Goal: Contribute content: Contribute content

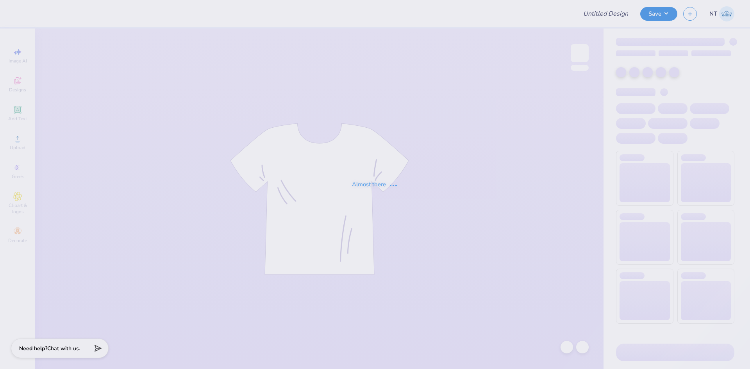
type input "Theta Parents Weekend"
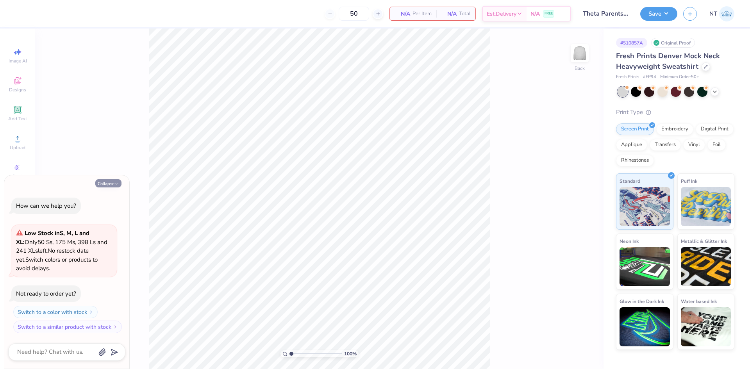
click at [112, 182] on button "Collapse" at bounding box center [108, 183] width 26 height 8
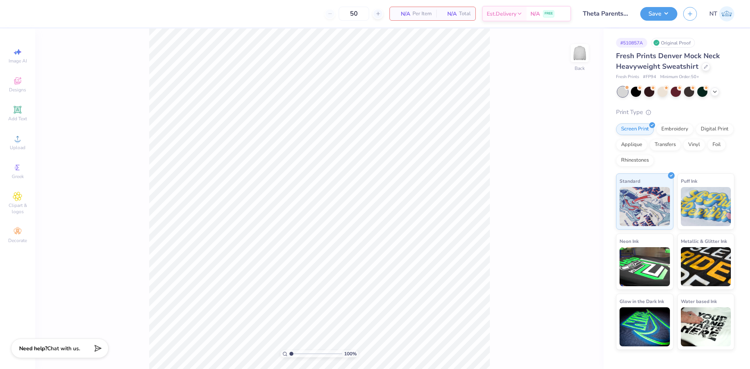
type textarea "x"
click at [22, 145] on span "Upload" at bounding box center [18, 148] width 16 height 6
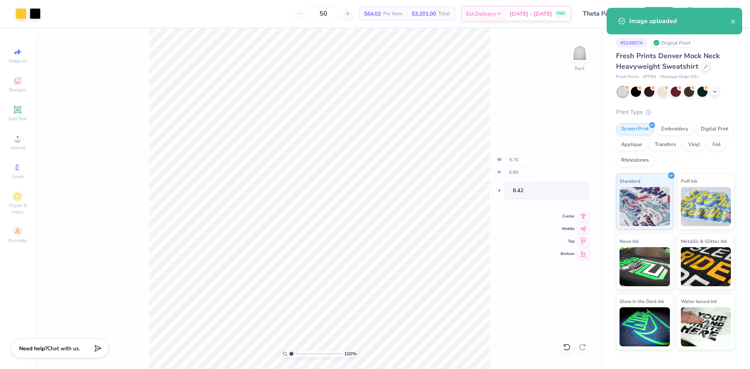
type input "9.76"
type input "6.80"
type input "8.42"
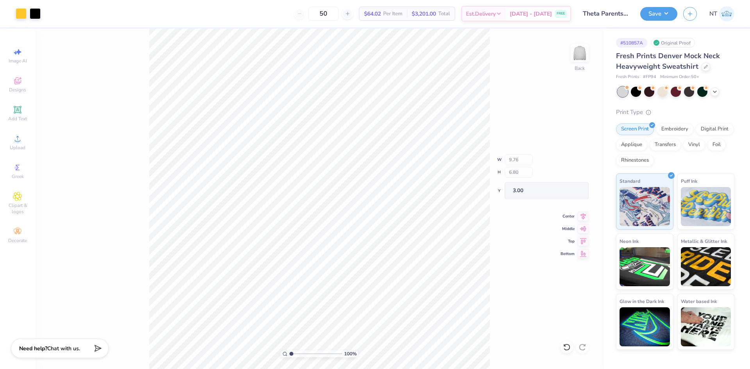
type input "3.00"
type input "1"
click at [565, 162] on input "9.76" at bounding box center [574, 162] width 28 height 11
type input "9.00"
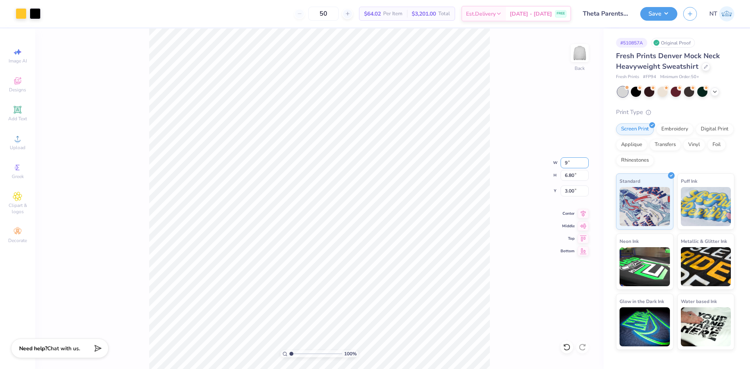
type input "6.27"
click at [573, 192] on input "3.26" at bounding box center [574, 191] width 28 height 11
type input "3.00"
click at [582, 211] on icon at bounding box center [583, 213] width 11 height 9
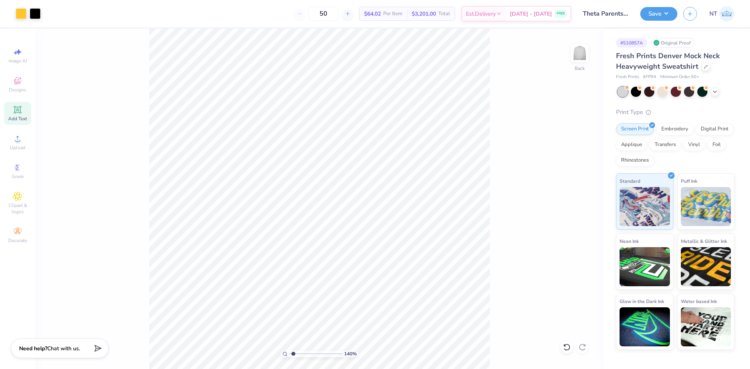
click at [24, 113] on div "Add Text" at bounding box center [17, 113] width 27 height 23
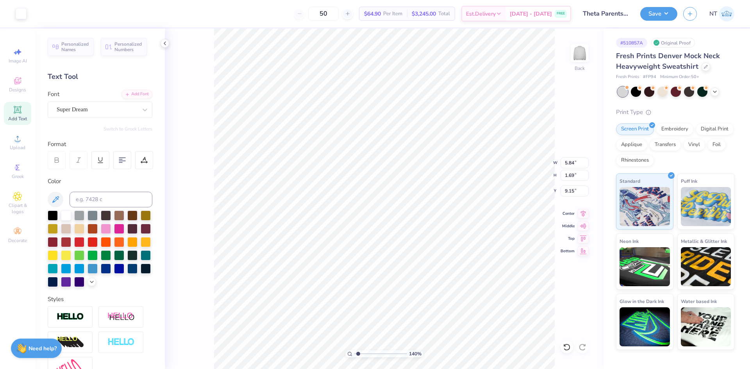
type input "1.39584517333909"
type input "10.67"
click at [56, 212] on div at bounding box center [53, 216] width 10 height 10
paste textarea "Theta parents Weekend 2025"
type input "1.39584517333909"
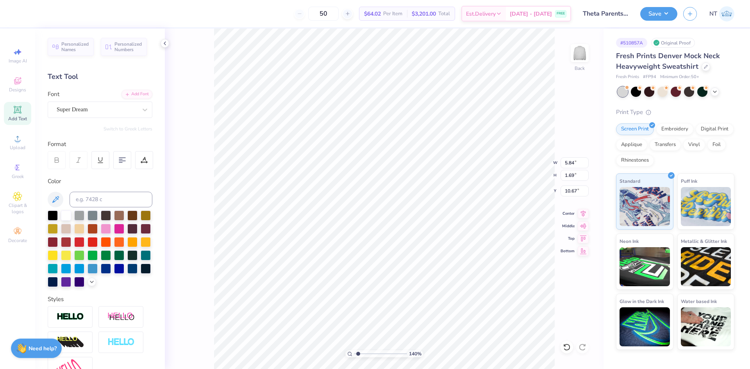
type textarea "TETheta parents Weekend 2025XT"
paste textarea "heta parents Weekend 2025"
type input "1.39584517333909"
type textarea "Theta parents Weekend 2025"
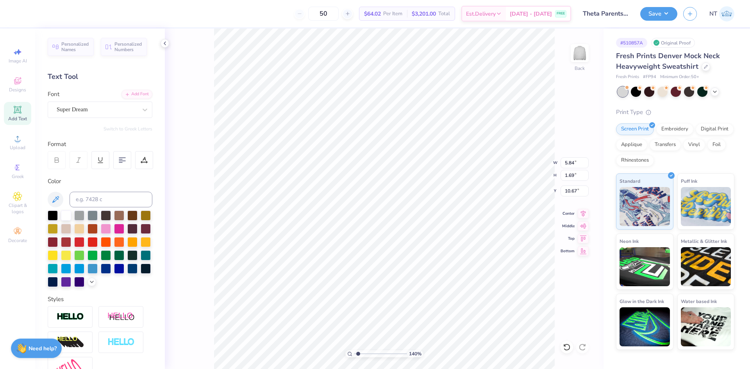
type input "1.39584517333909"
type input "16.27"
type input "1.11"
type input "10.96"
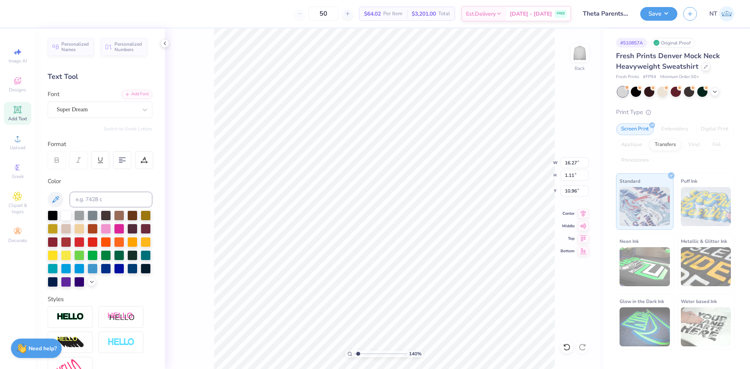
scroll to position [7, 1]
click at [83, 104] on div "Super Dream" at bounding box center [97, 109] width 82 height 12
type input "1.39584517333909"
type input "times"
type input "1.39584517333909"
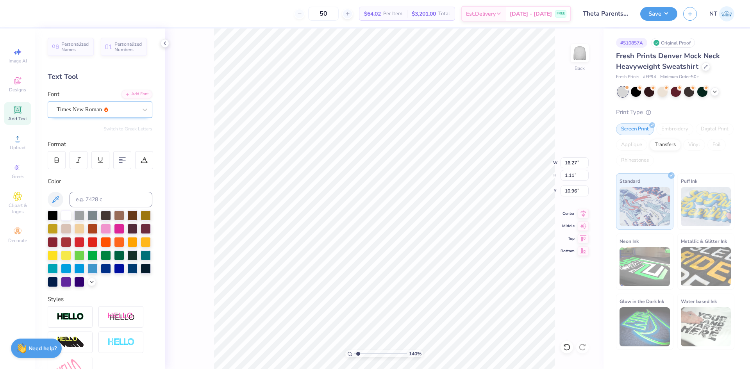
type input "1.39584517333909"
type input "13.81"
type input "1.10"
type input "11.01"
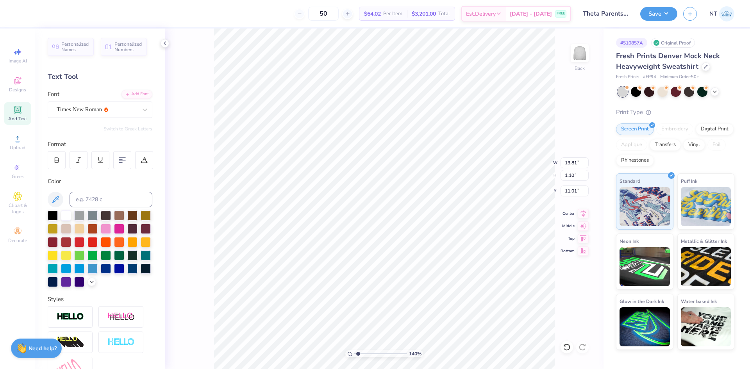
type input "1.39584517333909"
type input "9.76"
type input "0.78"
type input "11.33"
type input "1.39584517333909"
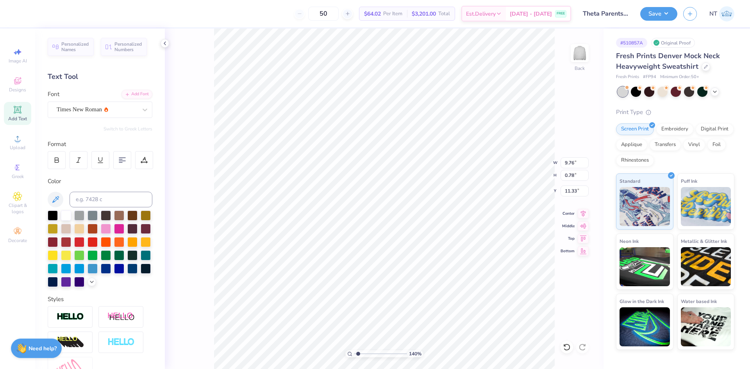
type input "9.61"
click at [569, 163] on input "9.76" at bounding box center [574, 162] width 28 height 11
type input "9"
type input "1.39584517333909"
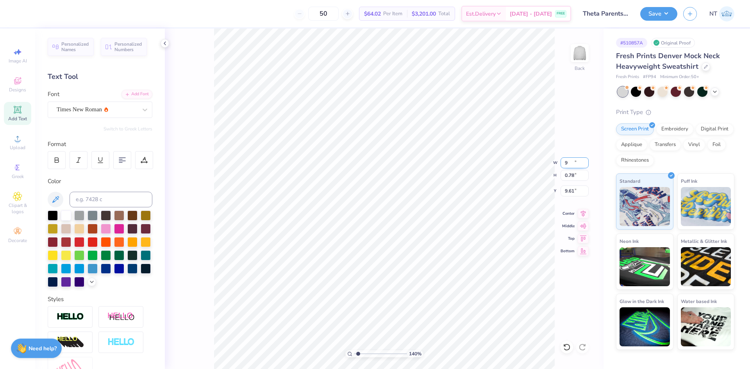
type input "9.00"
type input "0.72"
type input "9.64"
click at [173, 214] on div "230 % Back W 9.00 9.00 " H 0.72 0.72 " Y 9.64 9.64 " Center Middle Top Bottom" at bounding box center [384, 199] width 439 height 341
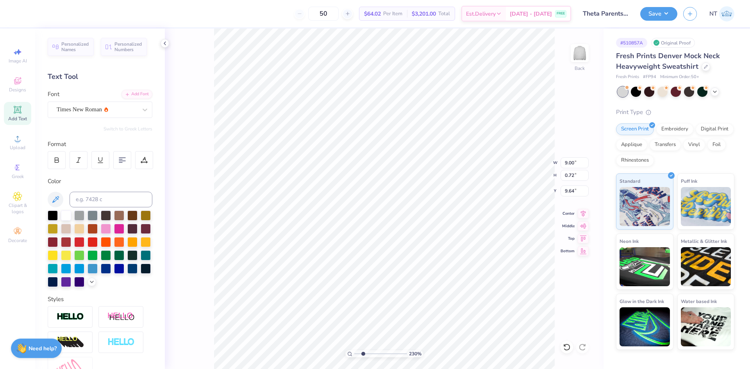
type input "2.30193535337791"
type textarea "T 2025"
type input "2.30193535337791"
type textarea "TH 2025"
type input "2.30193535337791"
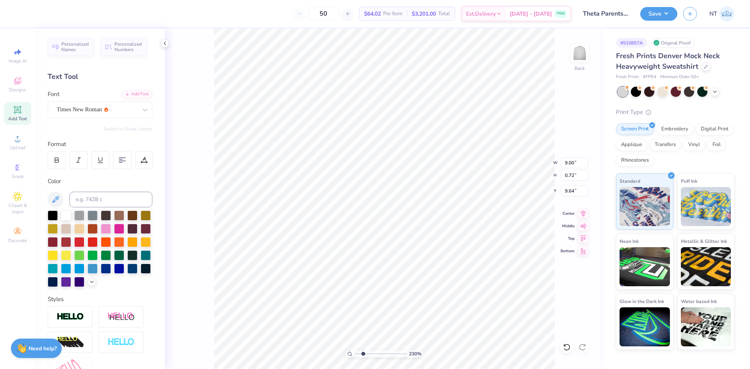
type textarea "THE 2025"
type input "2.30193535337791"
type textarea "THET 2025"
type input "2.30193535337791"
type textarea "THETA 2025"
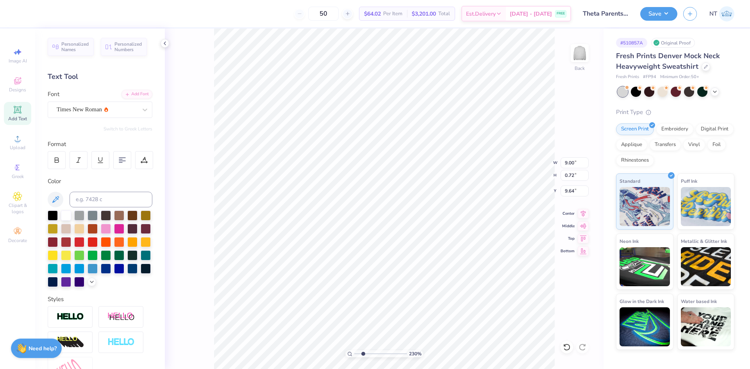
type input "2.30193535337791"
type textarea "THETA 2025"
type input "2.30193535337791"
type textarea "THETA PA 2025"
type input "2.30193535337791"
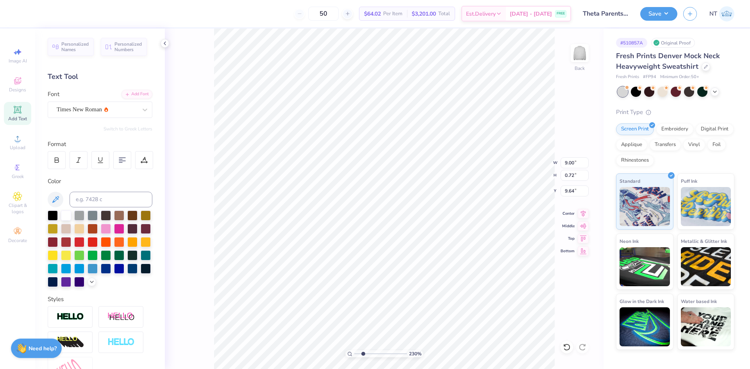
type textarea "THETA PAR 2025"
type input "2.30193535337791"
type textarea "THETA PARE 2025"
type input "2.30193535337791"
type textarea "THETA PAREN 2025"
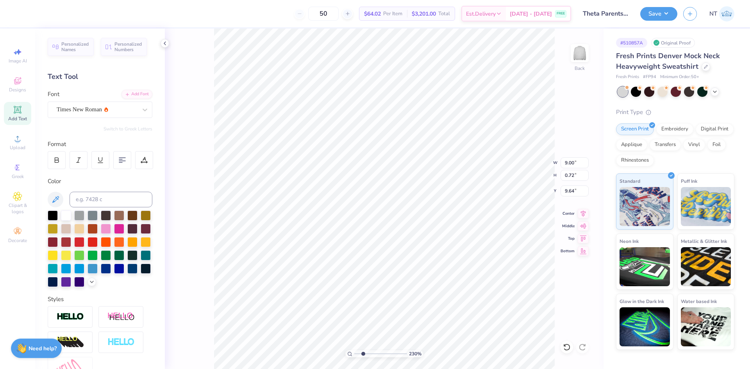
type input "2.30193535337791"
type textarea "THETA PARENT 2025"
type input "2.30193535337791"
type textarea "THETA PARENTS 2025"
type input "2.30193535337791"
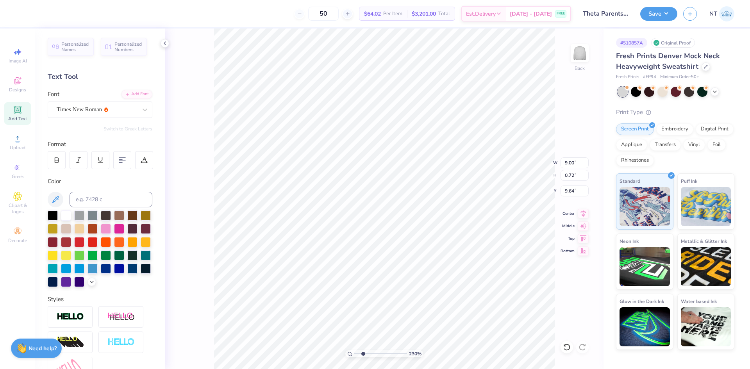
type textarea "THETA PARENTS 2025"
type input "2.30193535337791"
type textarea "THETA PARENTS WE 2025"
type input "2.30193535337791"
type textarea "THETA PARENTS WEE 2025"
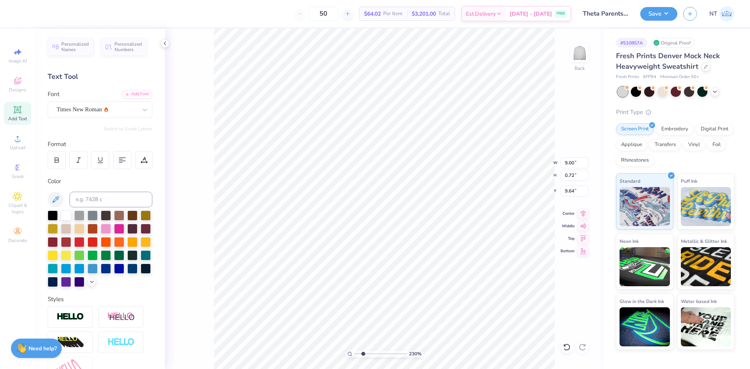
type input "2.30193535337791"
type textarea "THETA PARENTS WEEK 2025"
type input "2.30193535337791"
type textarea "THETA PARENTS WEEKE 2025"
type input "2.30193535337791"
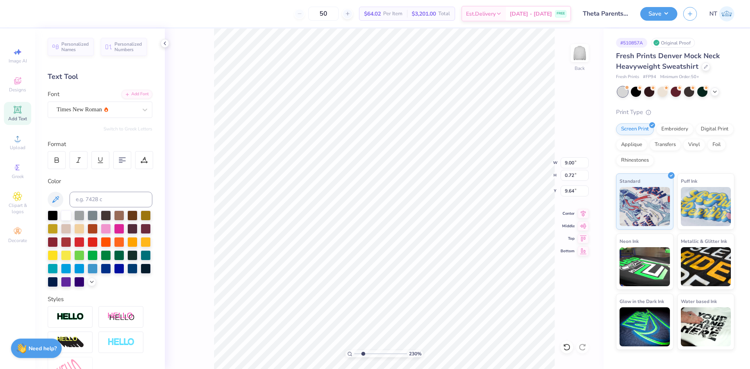
type textarea "THETA PARENTS WEEKEN 2025"
type input "2.30193535337791"
type textarea "THETA PARENTS WEEKEND 2025"
type input "2.30193535337791"
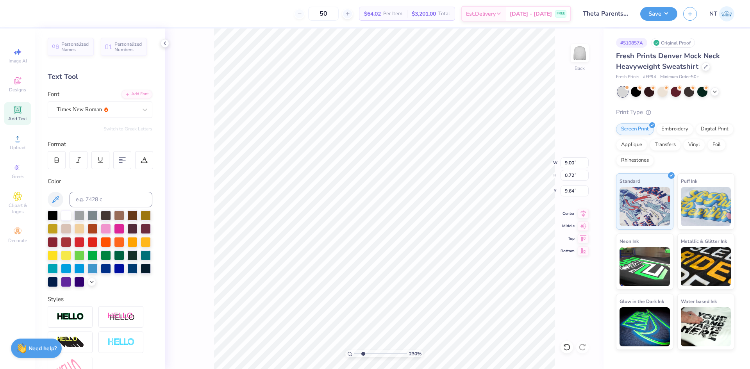
type input "11.83"
type input "0.55"
type input "9.65"
type input "2.30193535337791"
type input "10.74"
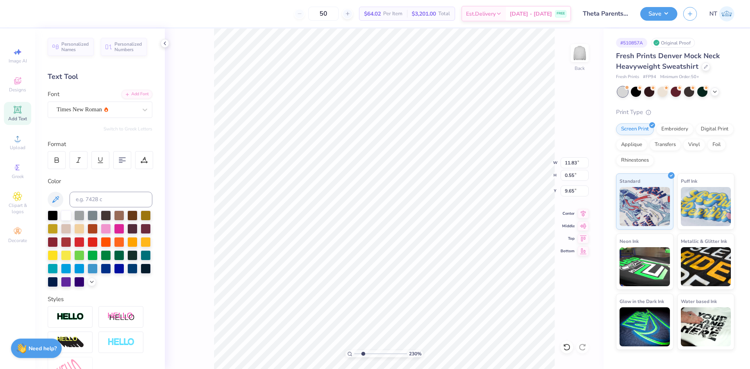
type input "0.50"
type input "9.64"
click at [568, 158] on input "10.74" at bounding box center [574, 162] width 28 height 11
type input "9"
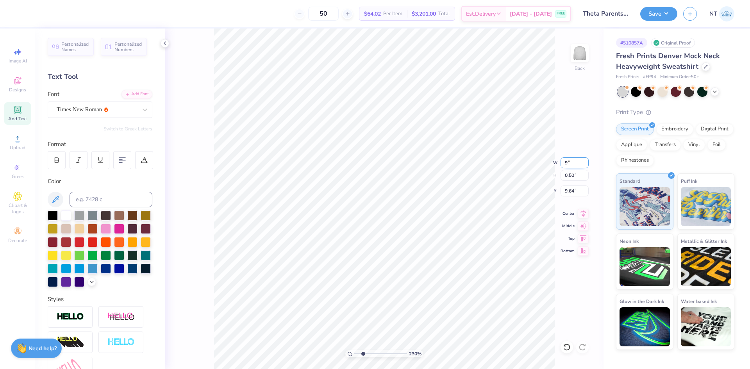
type input "2.30193535337791"
type input "9.00"
type input "0.42"
type input "9.68"
click at [581, 211] on icon at bounding box center [583, 212] width 11 height 9
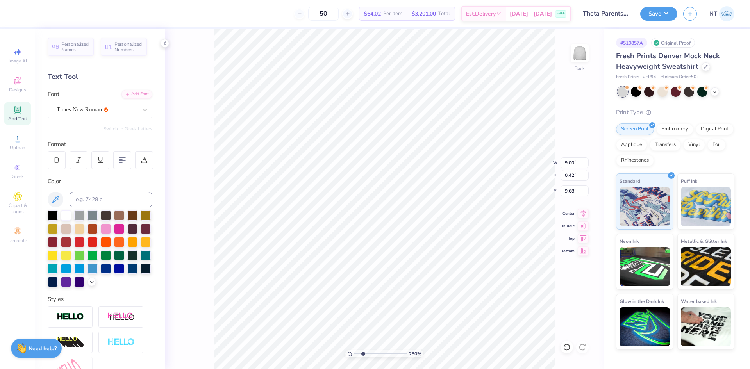
type input "2.30193535337791"
type input "9.44"
click at [161, 44] on div at bounding box center [165, 43] width 9 height 9
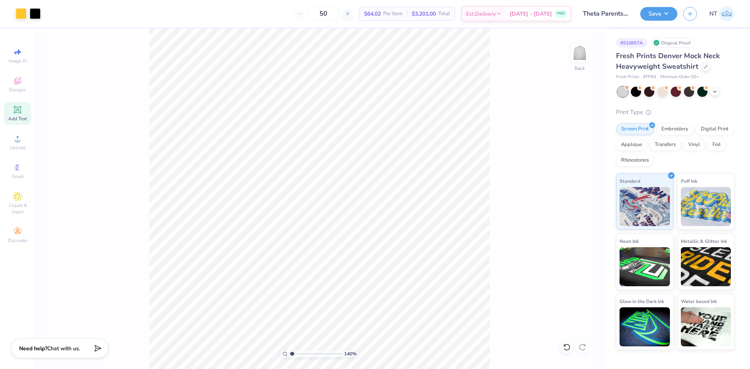
type input "1"
click at [670, 18] on button "Save" at bounding box center [658, 13] width 37 height 14
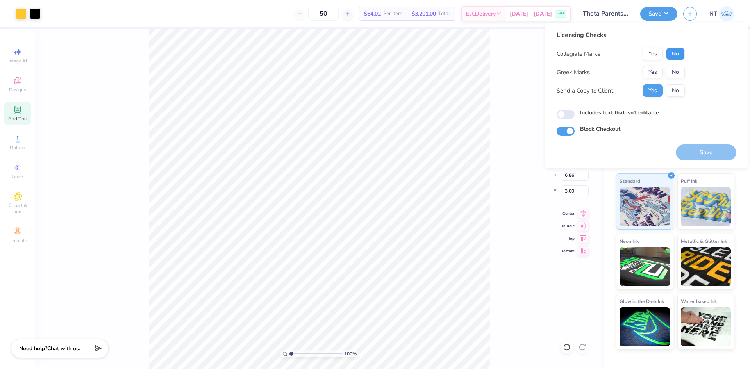
click at [668, 54] on button "No" at bounding box center [675, 54] width 19 height 12
click at [644, 82] on div "Collegiate Marks Yes No Greek Marks Yes No Send a Copy to Client Yes No" at bounding box center [621, 72] width 128 height 49
click at [652, 76] on button "Yes" at bounding box center [652, 72] width 20 height 12
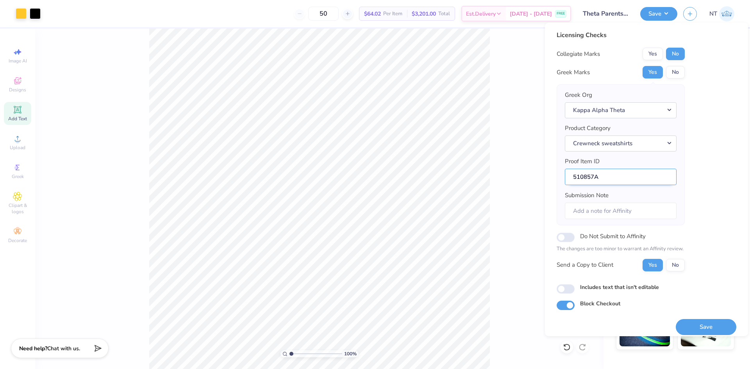
scroll to position [6, 0]
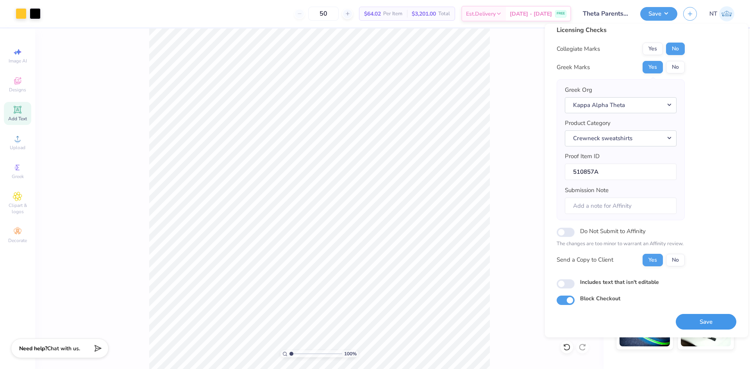
click at [683, 314] on button "Save" at bounding box center [706, 322] width 61 height 16
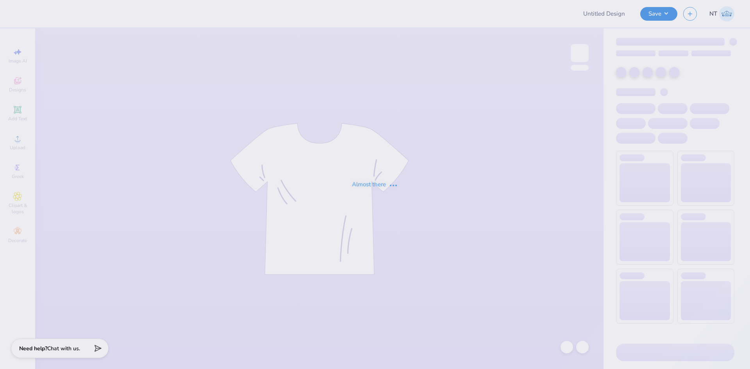
type input "Theta Parents Weekend"
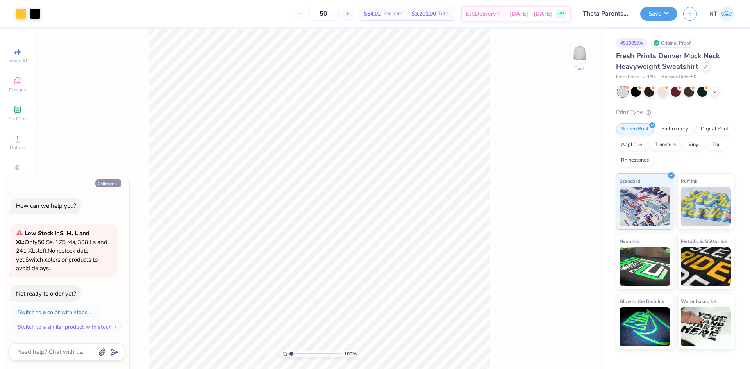
click at [113, 184] on button "Collapse" at bounding box center [108, 183] width 26 height 8
type textarea "x"
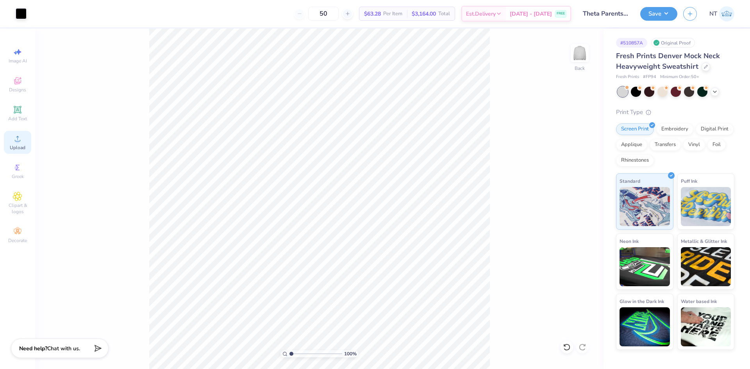
click at [17, 144] on div "Upload" at bounding box center [17, 142] width 27 height 23
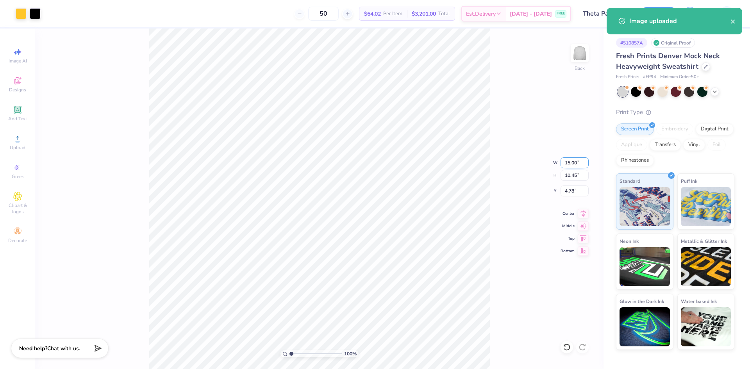
click at [569, 161] on input "15.00" at bounding box center [574, 162] width 28 height 11
type input "9.00"
type input "6.27"
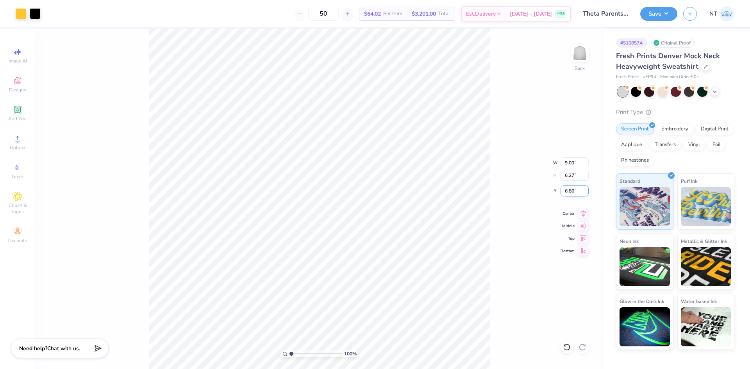
click at [565, 195] on input "6.86" at bounding box center [574, 191] width 28 height 11
type input "3.00"
click at [582, 213] on icon at bounding box center [583, 212] width 5 height 7
click at [500, 287] on div "140 % Back W 9.00 H 6.27 Y 3.00 Center Middle Top Bottom" at bounding box center [319, 199] width 568 height 341
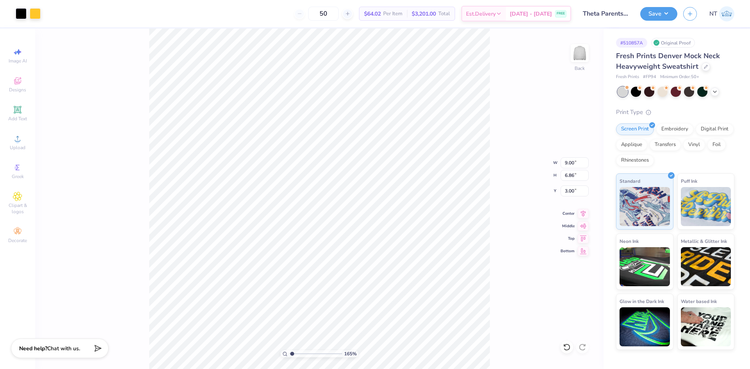
type input "1"
click at [655, 11] on button "Save" at bounding box center [658, 13] width 37 height 14
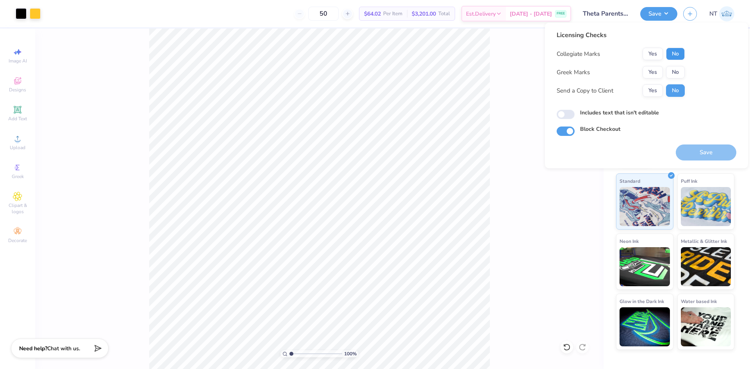
click at [680, 60] on button "No" at bounding box center [675, 54] width 19 height 12
click at [651, 69] on button "Yes" at bounding box center [652, 72] width 20 height 12
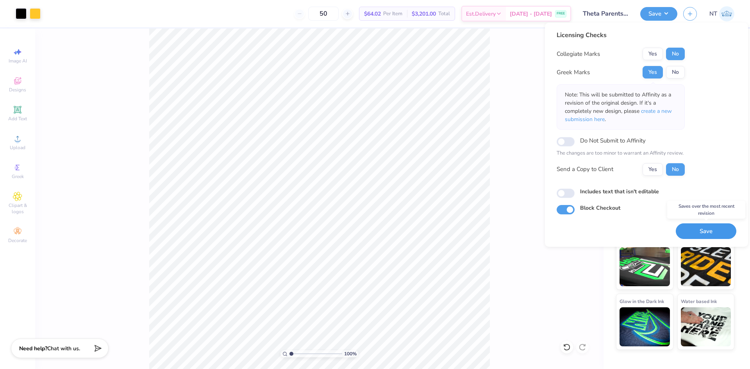
click at [718, 234] on button "Save" at bounding box center [706, 231] width 61 height 16
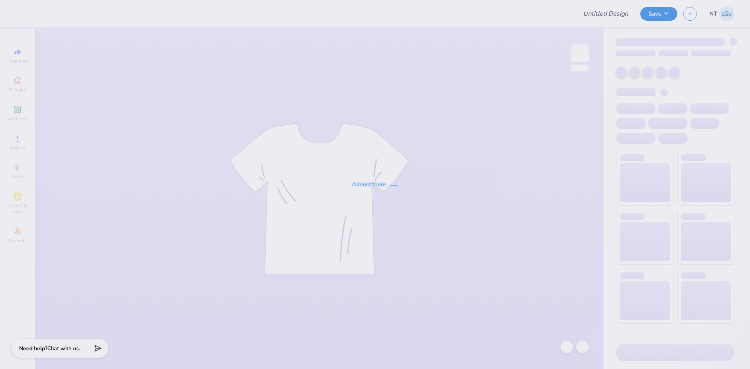
type input "AOE Bid Day Shirts"
type input "32"
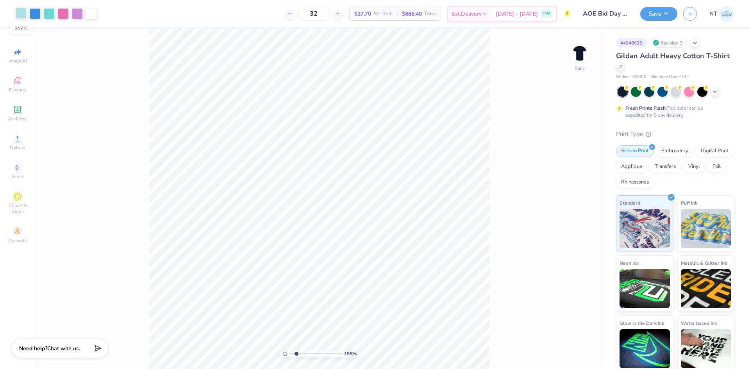
click at [21, 12] on div at bounding box center [21, 12] width 11 height 11
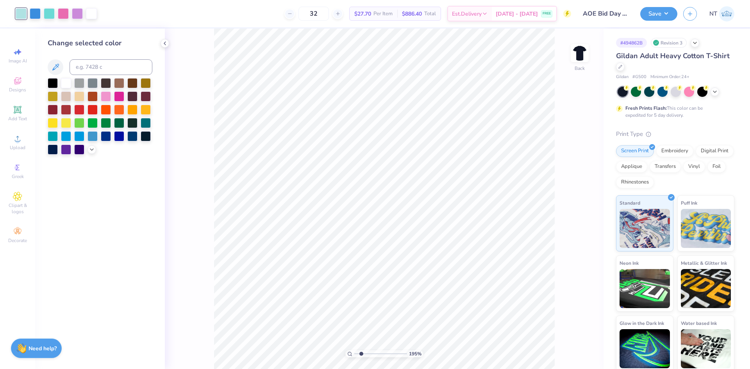
click at [21, 16] on div at bounding box center [21, 13] width 11 height 11
click at [66, 84] on div at bounding box center [66, 82] width 10 height 10
click at [64, 12] on div at bounding box center [63, 12] width 11 height 11
click at [66, 86] on div at bounding box center [66, 82] width 10 height 10
click at [64, 12] on div at bounding box center [63, 12] width 11 height 11
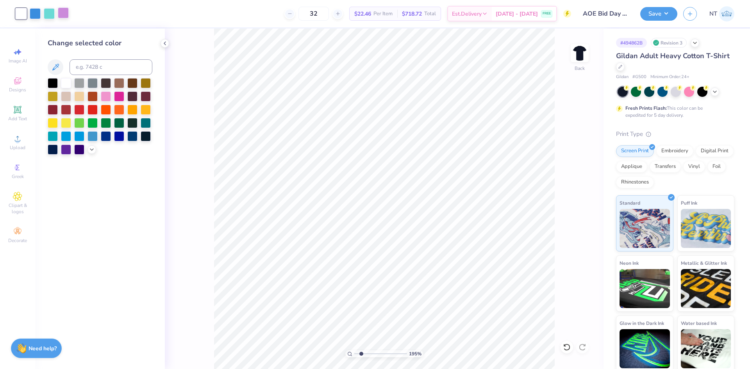
type input "1.94838374793402"
click at [89, 69] on input at bounding box center [111, 67] width 83 height 16
type input "279"
type input "1.94838374793402"
click at [48, 18] on div at bounding box center [49, 12] width 11 height 11
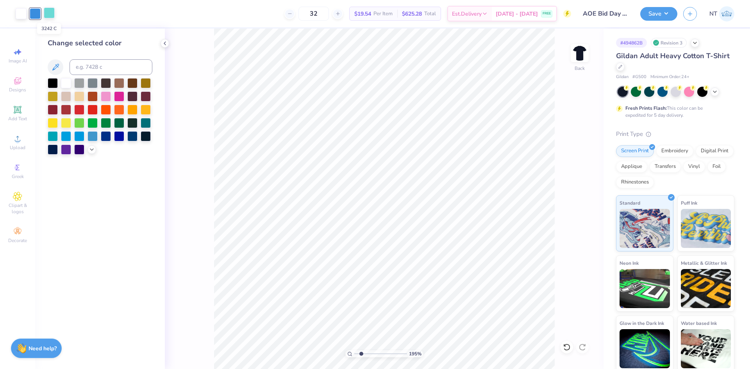
type input "1.94838374793402"
click at [98, 65] on input at bounding box center [111, 67] width 83 height 16
type input "279"
type input "1.94838374793402"
click at [165, 45] on icon at bounding box center [165, 43] width 6 height 6
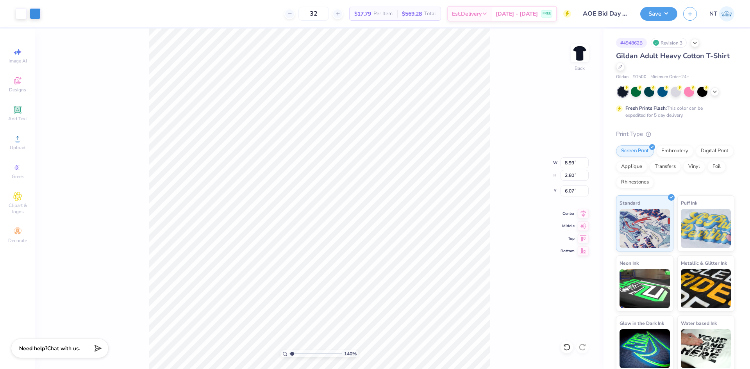
type input "1"
click at [558, 186] on div "100 % Back W 8.99 8.99 " H 2.80 2.80 " Y 6.07 6.07 " Center Middle Top Bottom" at bounding box center [319, 199] width 568 height 341
click at [570, 192] on input "6.07" at bounding box center [574, 191] width 28 height 11
click at [570, 191] on input "6.07" at bounding box center [574, 191] width 28 height 11
type input "3.00"
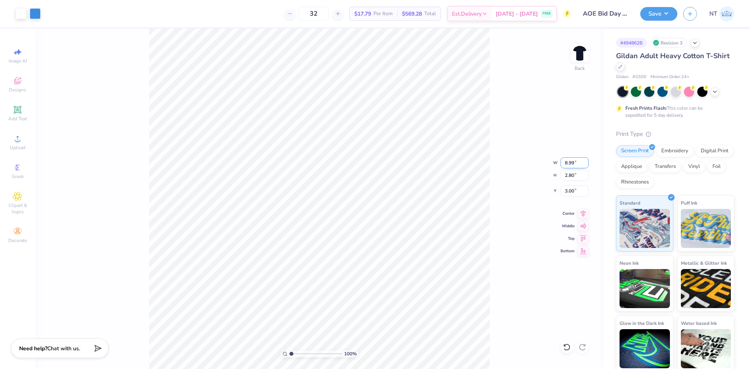
click at [568, 159] on input "8.99" at bounding box center [574, 162] width 28 height 11
type input "9.00"
click at [582, 213] on icon at bounding box center [583, 212] width 5 height 7
click at [40, 11] on div at bounding box center [35, 12] width 11 height 11
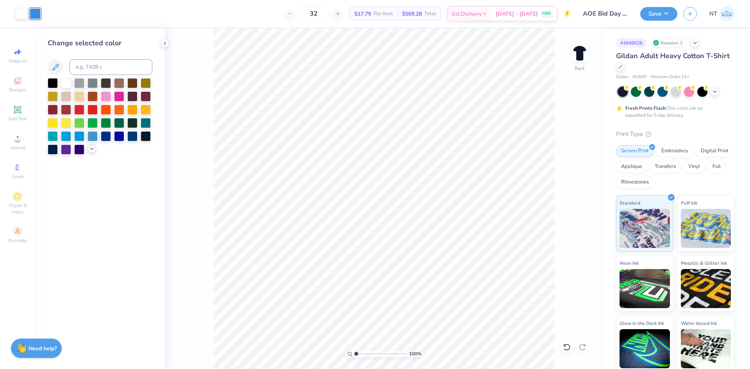
click at [91, 150] on icon at bounding box center [92, 149] width 6 height 6
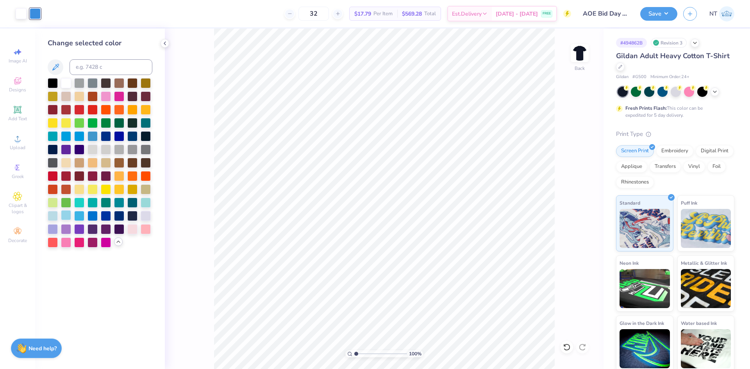
click at [67, 216] on div at bounding box center [66, 215] width 10 height 10
click at [146, 226] on div at bounding box center [146, 228] width 10 height 10
click at [69, 239] on div at bounding box center [66, 242] width 10 height 10
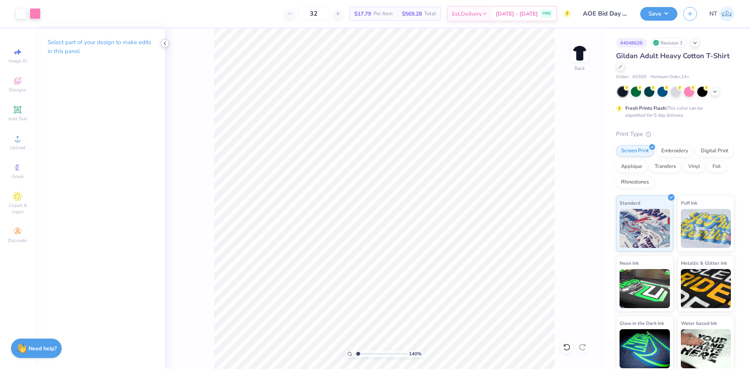
click at [162, 45] on icon at bounding box center [165, 43] width 6 height 6
click at [495, 219] on div "223 % Back" at bounding box center [319, 199] width 568 height 341
click at [27, 10] on div at bounding box center [28, 13] width 25 height 11
click at [42, 13] on div "Art colors 32 $17.79 Per Item $569.28 Total Est. Delivery Sep 6 - 9 FREE Design…" at bounding box center [375, 13] width 750 height 27
click at [30, 18] on div at bounding box center [35, 12] width 11 height 11
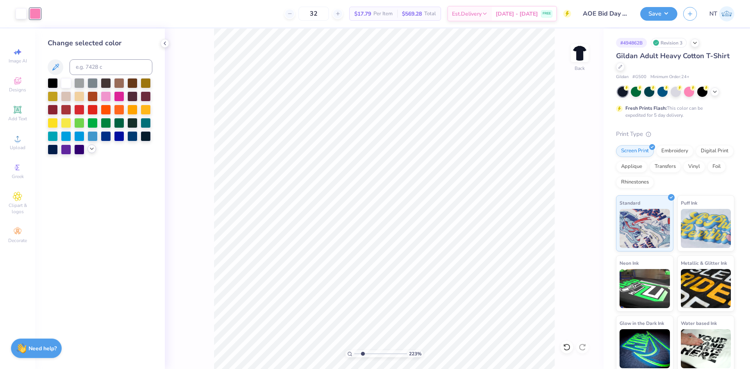
click at [93, 147] on icon at bounding box center [92, 149] width 6 height 6
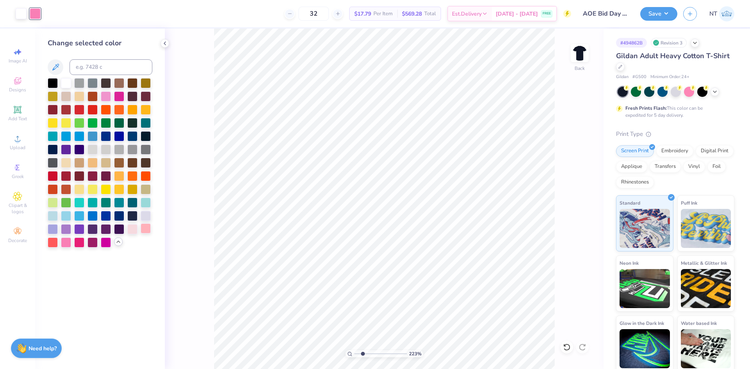
click at [144, 230] on div at bounding box center [146, 228] width 10 height 10
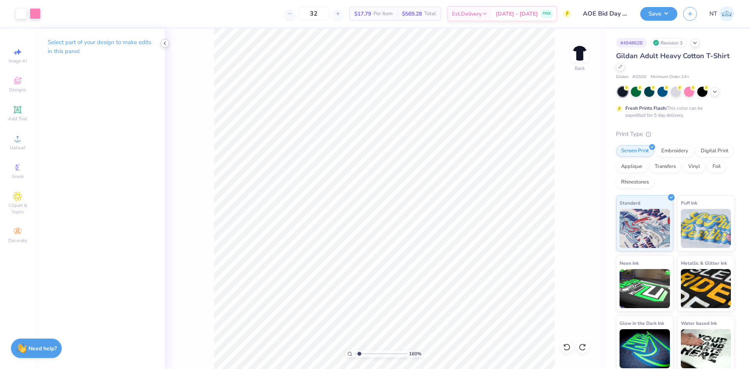
click at [163, 45] on icon at bounding box center [165, 43] width 6 height 6
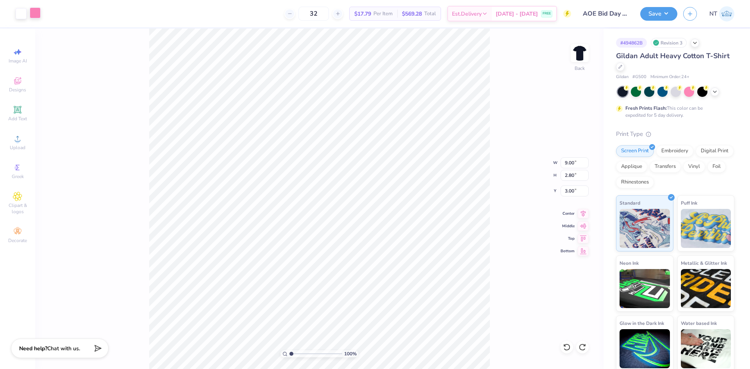
click at [37, 15] on div at bounding box center [35, 12] width 11 height 11
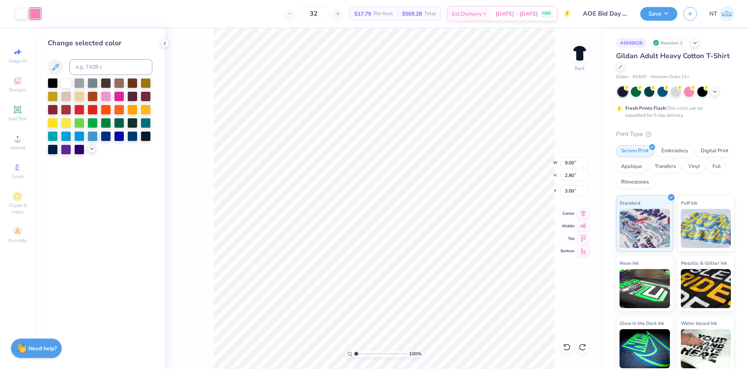
click at [93, 153] on div at bounding box center [91, 149] width 9 height 9
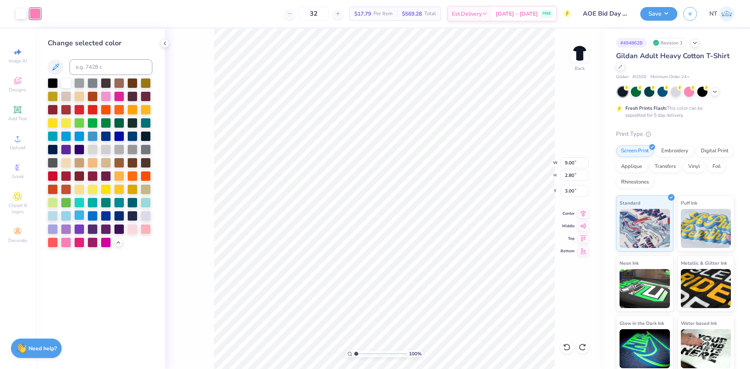
click at [82, 214] on div at bounding box center [79, 215] width 10 height 10
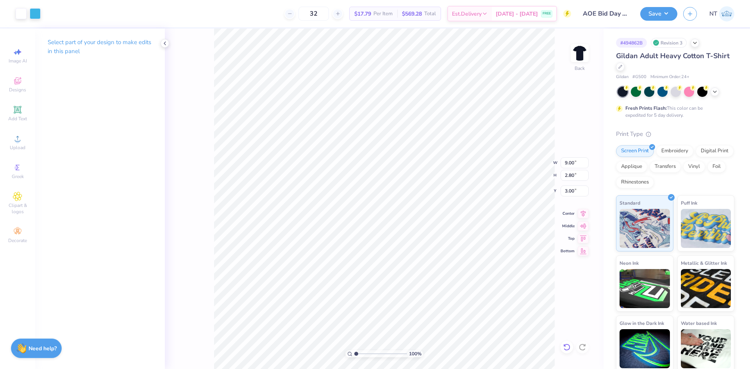
click at [569, 348] on icon at bounding box center [567, 347] width 8 height 8
click at [163, 48] on div "Select part of your design to make edits in this panel" at bounding box center [100, 50] width 130 height 43
click at [166, 41] on icon at bounding box center [165, 43] width 6 height 6
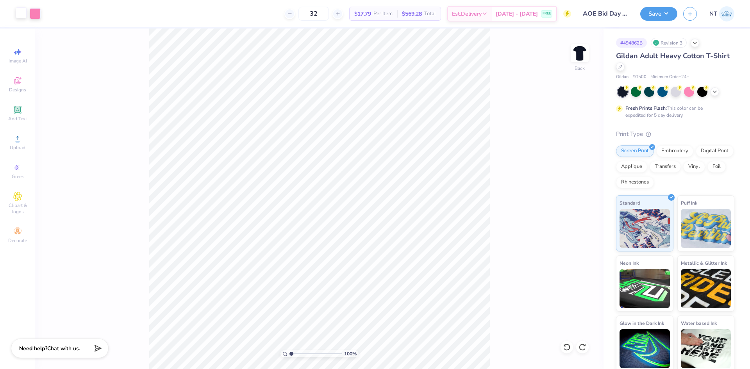
click at [25, 16] on div at bounding box center [21, 12] width 11 height 11
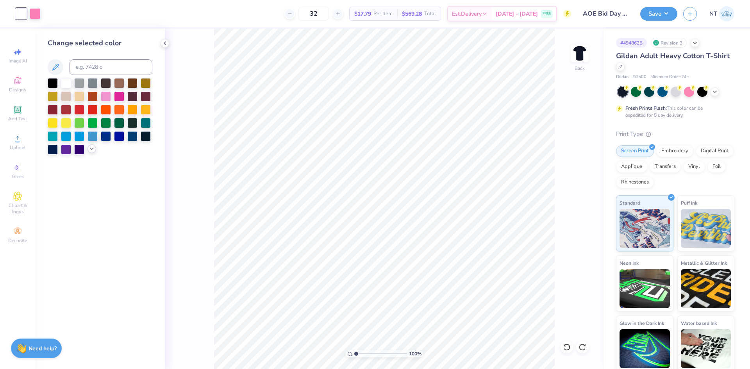
click at [92, 146] on icon at bounding box center [92, 149] width 6 height 6
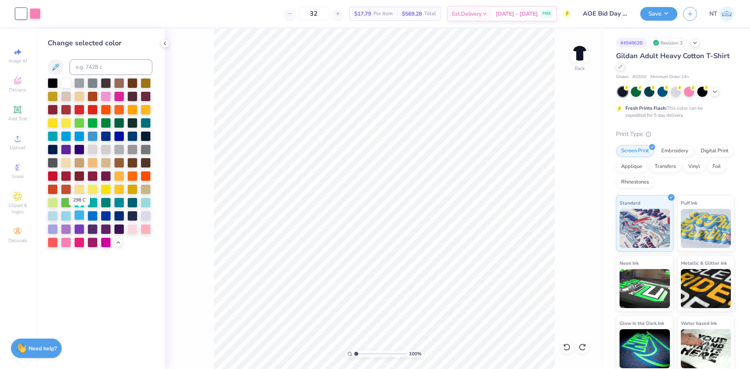
click at [80, 216] on div at bounding box center [79, 215] width 10 height 10
click at [564, 344] on icon at bounding box center [567, 347] width 8 height 8
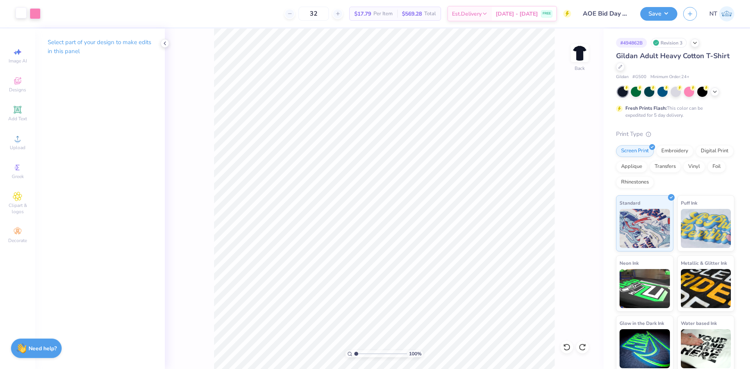
click at [21, 13] on div at bounding box center [21, 12] width 11 height 11
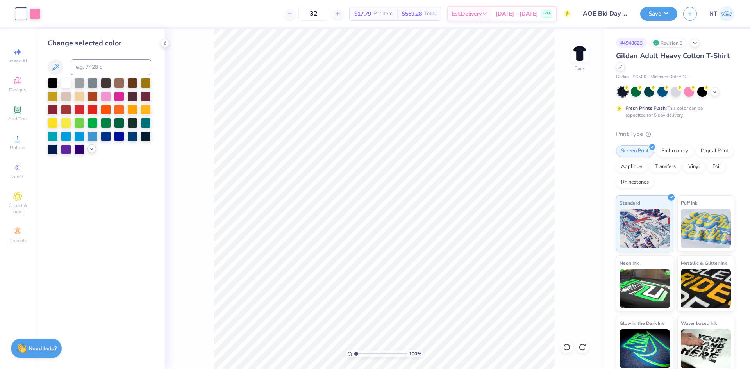
click at [91, 148] on icon at bounding box center [92, 149] width 6 height 6
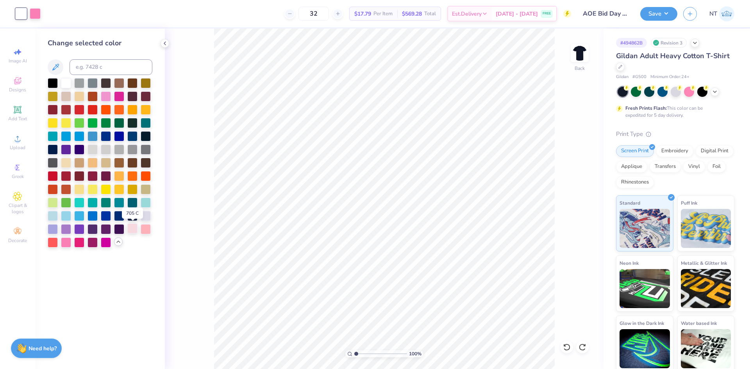
click at [132, 228] on div at bounding box center [132, 228] width 10 height 10
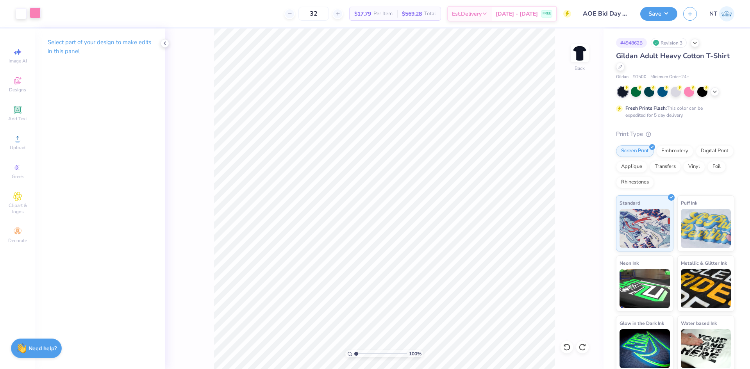
click at [38, 17] on div at bounding box center [35, 12] width 11 height 11
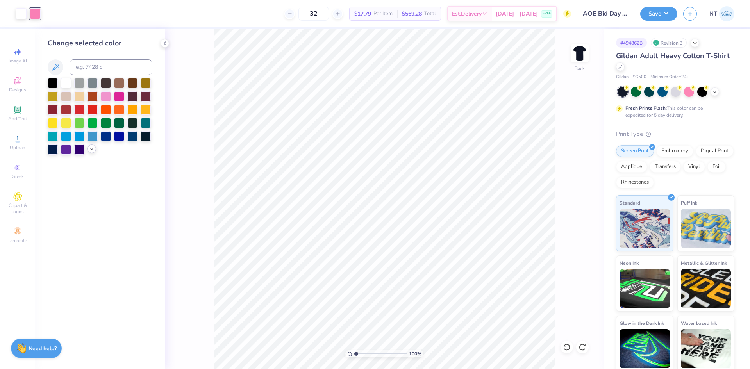
click at [89, 147] on icon at bounding box center [92, 149] width 6 height 6
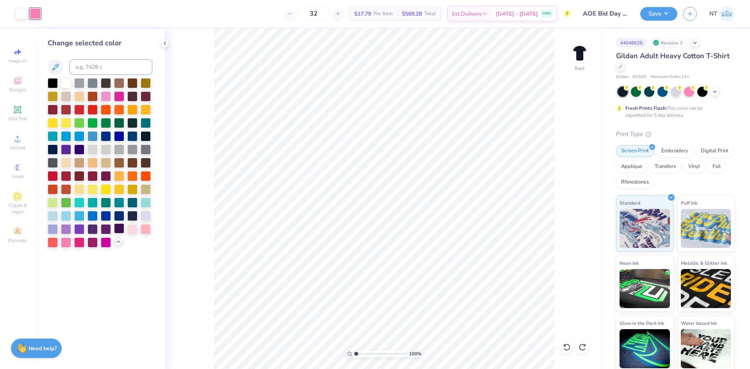
click at [80, 219] on div at bounding box center [79, 216] width 10 height 10
click at [567, 345] on icon at bounding box center [567, 347] width 8 height 8
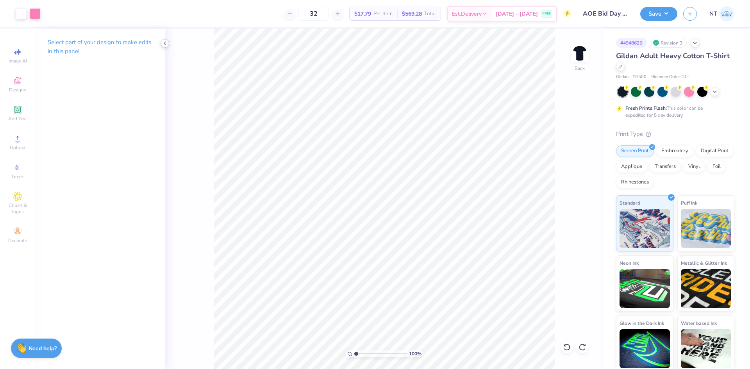
click at [163, 43] on icon at bounding box center [165, 43] width 6 height 6
click at [32, 12] on div at bounding box center [35, 12] width 11 height 11
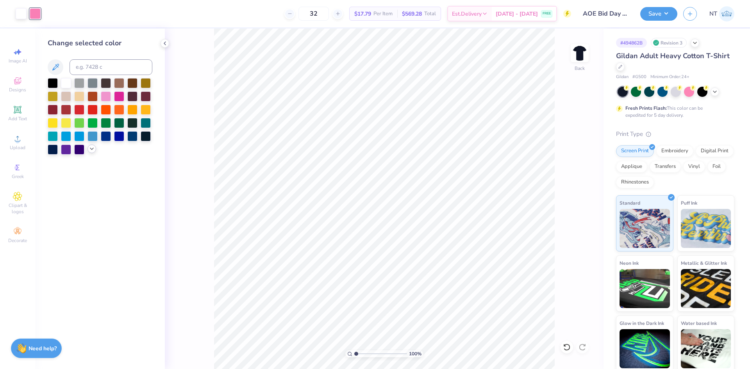
click at [91, 153] on div at bounding box center [91, 149] width 9 height 9
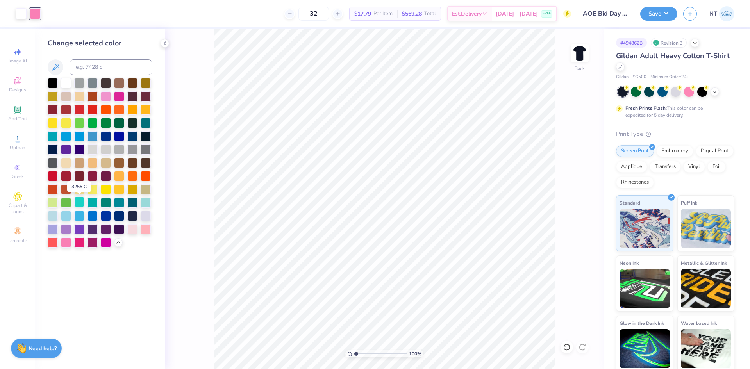
click at [78, 201] on div at bounding box center [79, 202] width 10 height 10
click at [146, 201] on div at bounding box center [146, 202] width 10 height 10
click at [78, 215] on div at bounding box center [79, 215] width 10 height 10
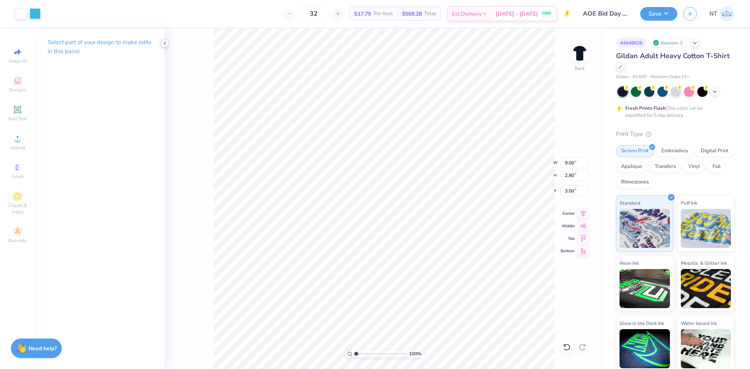
click at [164, 44] on icon at bounding box center [165, 43] width 6 height 6
click at [36, 17] on div at bounding box center [35, 12] width 11 height 11
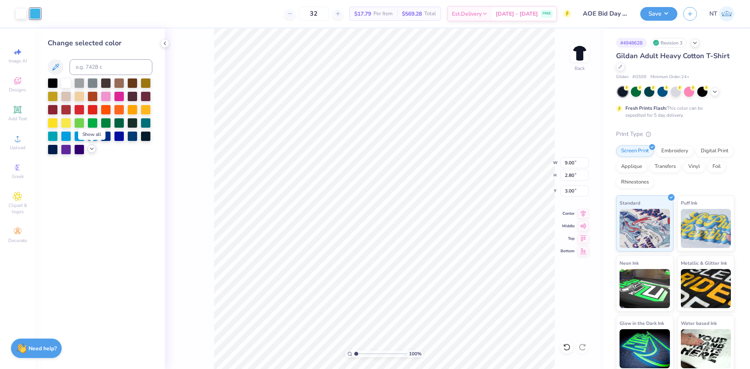
click at [92, 147] on icon at bounding box center [92, 149] width 6 height 6
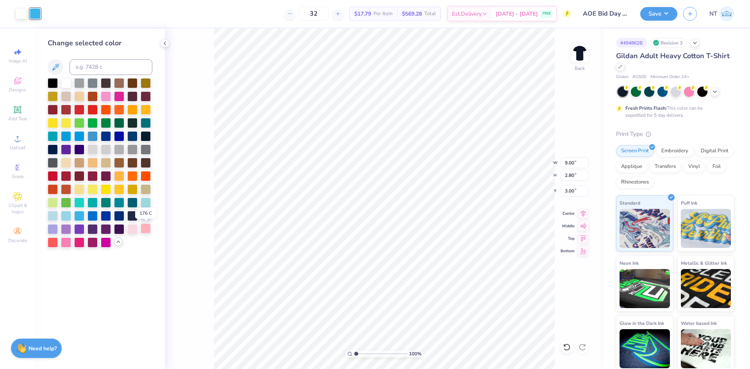
click at [145, 231] on div at bounding box center [146, 228] width 10 height 10
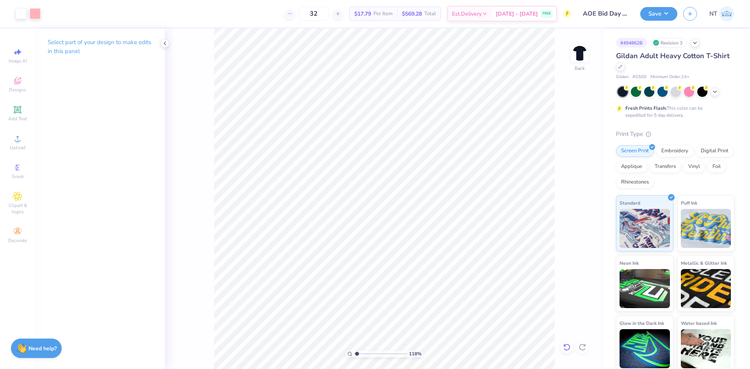
click at [565, 348] on icon at bounding box center [567, 347] width 8 height 8
click at [664, 9] on button "Save" at bounding box center [658, 13] width 37 height 14
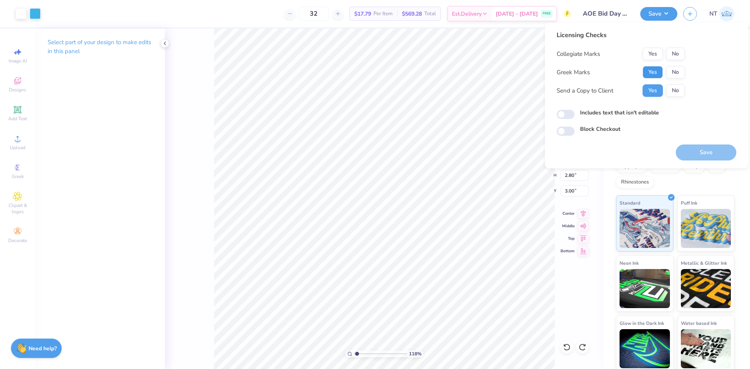
click at [649, 70] on button "Yes" at bounding box center [652, 72] width 20 height 12
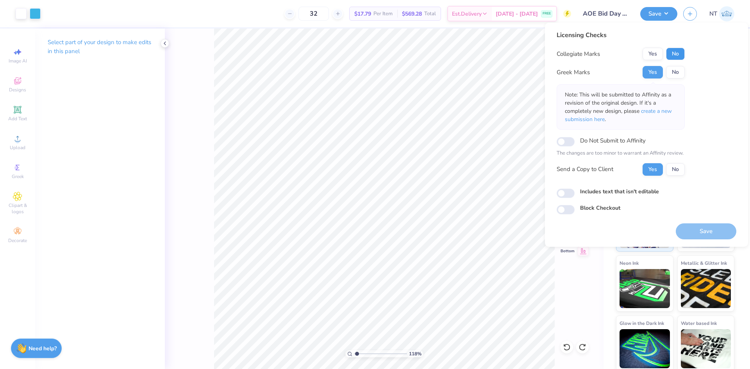
click at [680, 55] on button "No" at bounding box center [675, 54] width 19 height 12
type input "1.18145891733022"
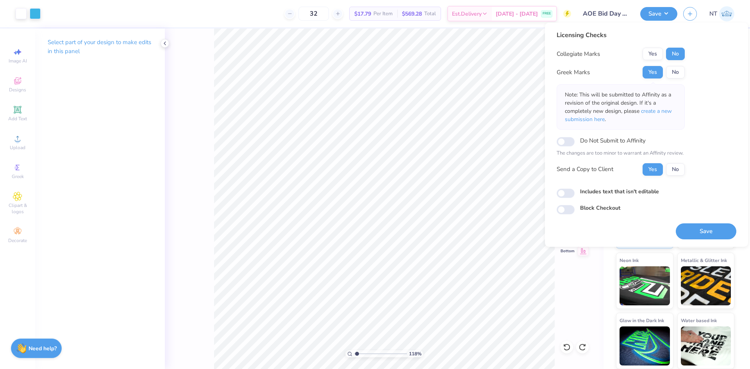
click at [610, 194] on label "Includes text that isn't editable" at bounding box center [619, 191] width 79 height 8
click at [574, 194] on input "Includes text that isn't editable" at bounding box center [566, 193] width 18 height 9
checkbox input "true"
type input "1.18145891733022"
click at [623, 191] on label "Includes text that isn't editable" at bounding box center [619, 191] width 79 height 8
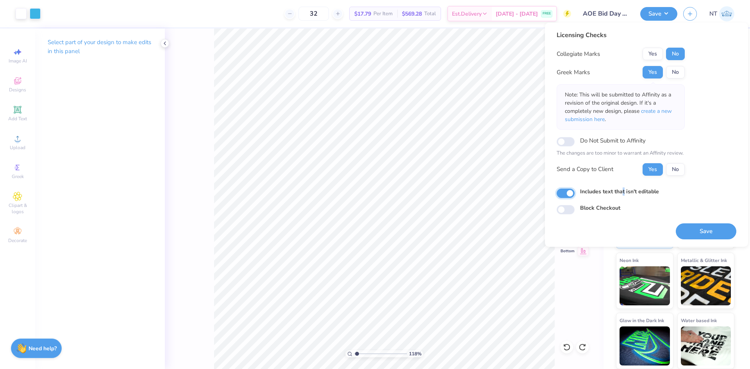
click at [565, 195] on input "Includes text that isn't editable" at bounding box center [566, 193] width 18 height 9
checkbox input "false"
click at [702, 236] on button "Save" at bounding box center [706, 231] width 61 height 16
type input "1.18145891733022"
